Goal: Find specific page/section: Find specific page/section

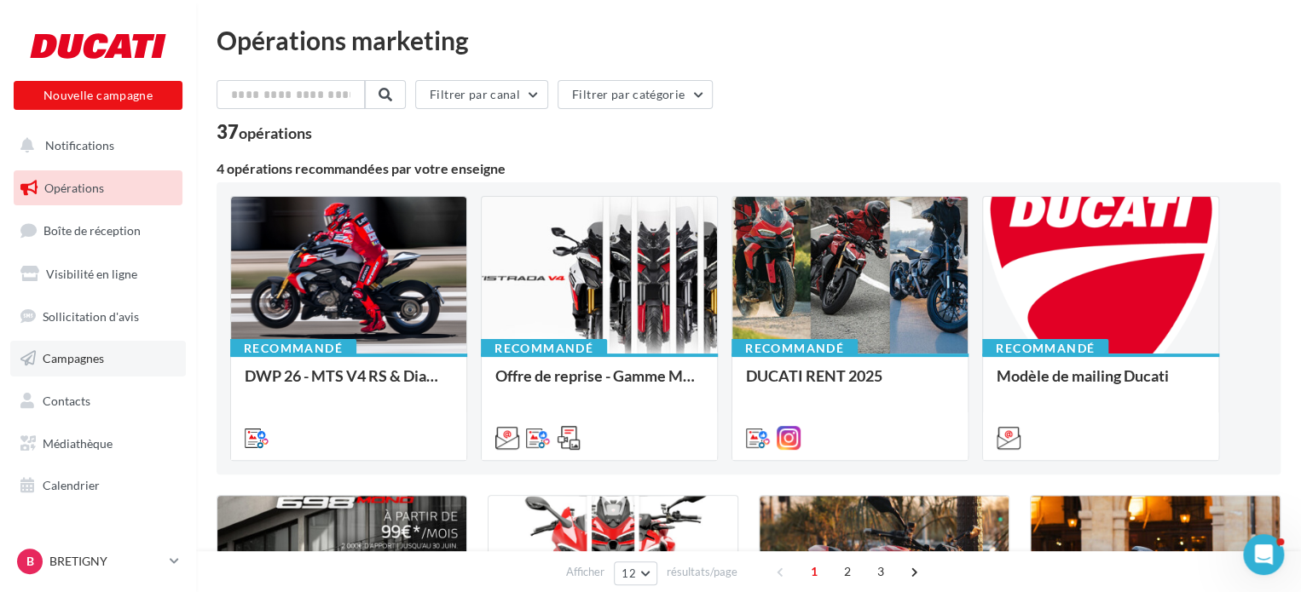
click at [75, 364] on span "Campagnes" at bounding box center [73, 358] width 61 height 14
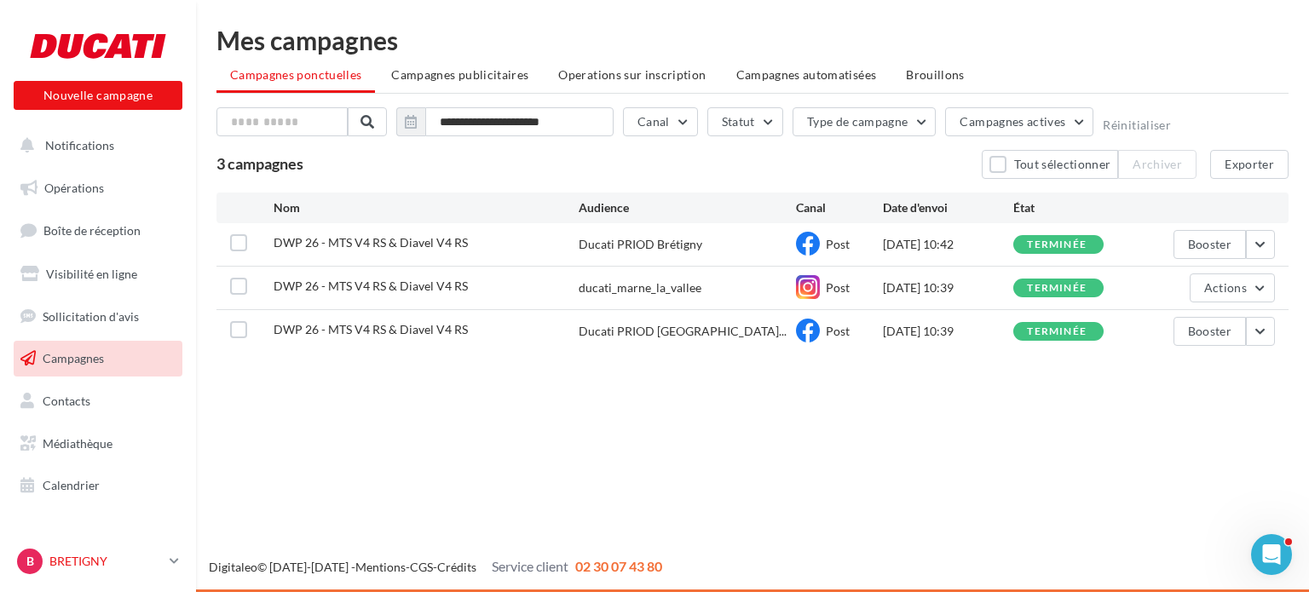
click at [88, 564] on p "BRETIGNY" at bounding box center [105, 561] width 113 height 17
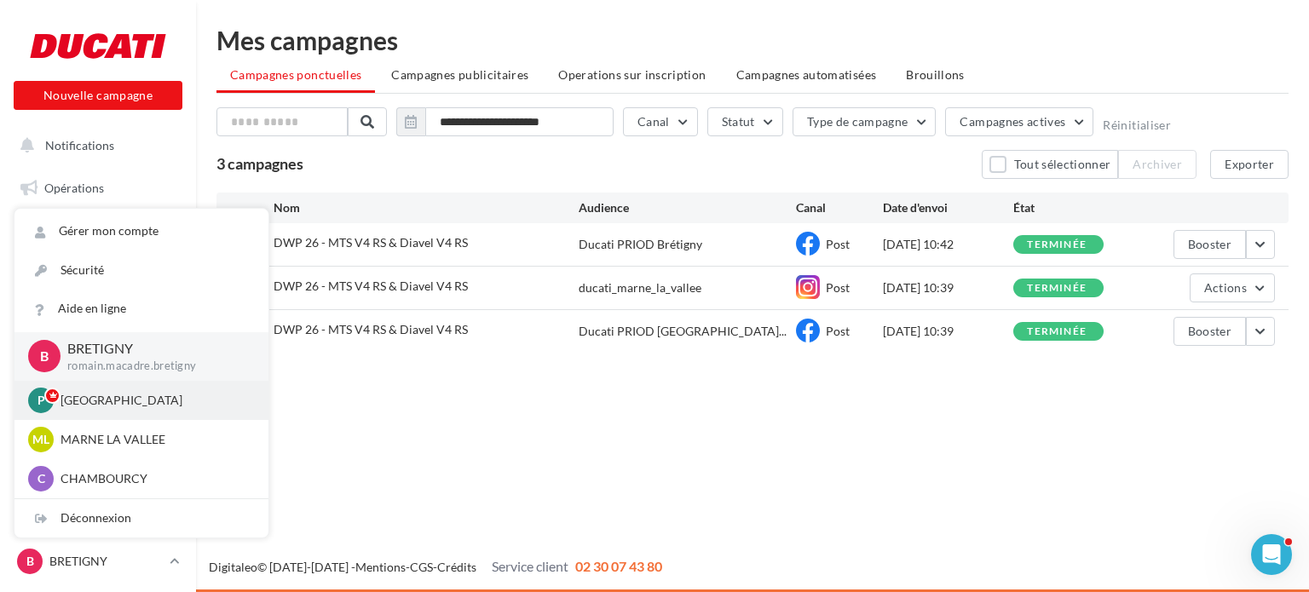
click at [89, 402] on p "[GEOGRAPHIC_DATA]" at bounding box center [155, 400] width 188 height 17
